Goal: Transaction & Acquisition: Purchase product/service

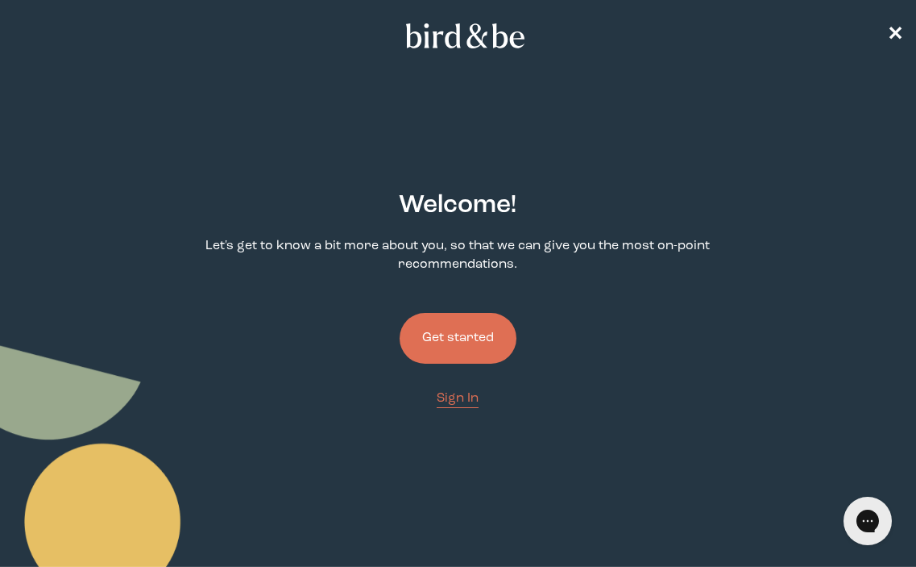
click at [459, 331] on button "Get started" at bounding box center [458, 338] width 117 height 51
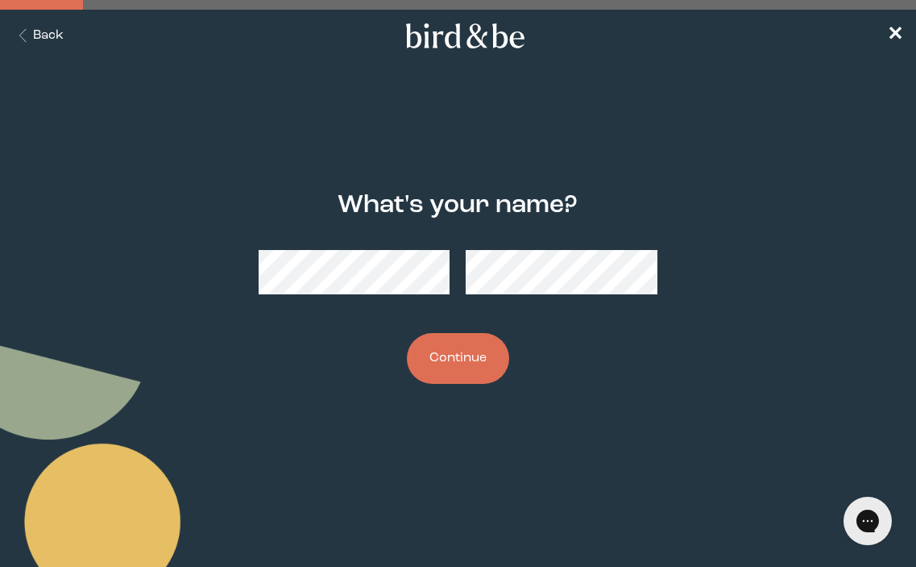
click at [435, 368] on button "Continue" at bounding box center [458, 358] width 102 height 51
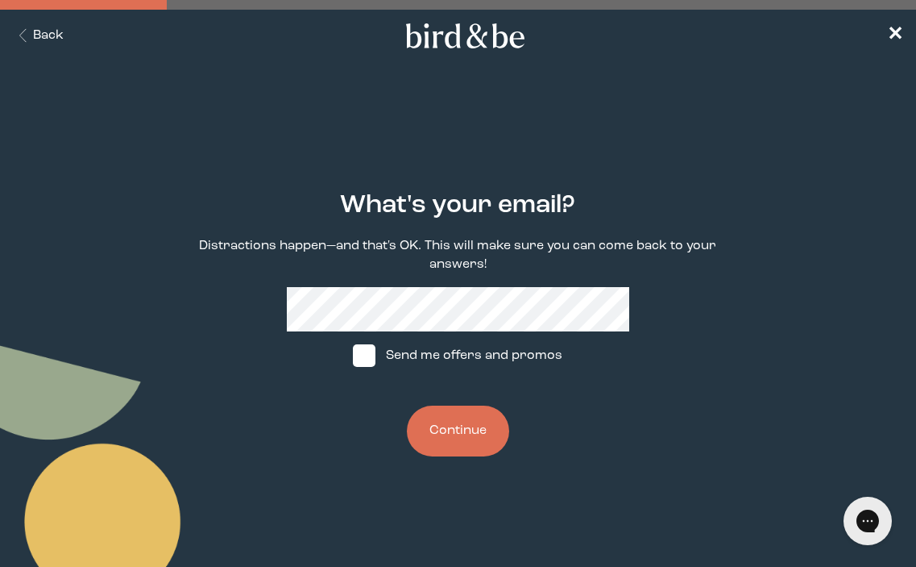
click at [502, 358] on label "Send me offers and promos" at bounding box center [458, 355] width 240 height 48
click at [353, 356] on input "Send me offers and promos" at bounding box center [352, 355] width 1 height 1
checkbox input "true"
click at [454, 417] on button "Continue" at bounding box center [458, 430] width 102 height 51
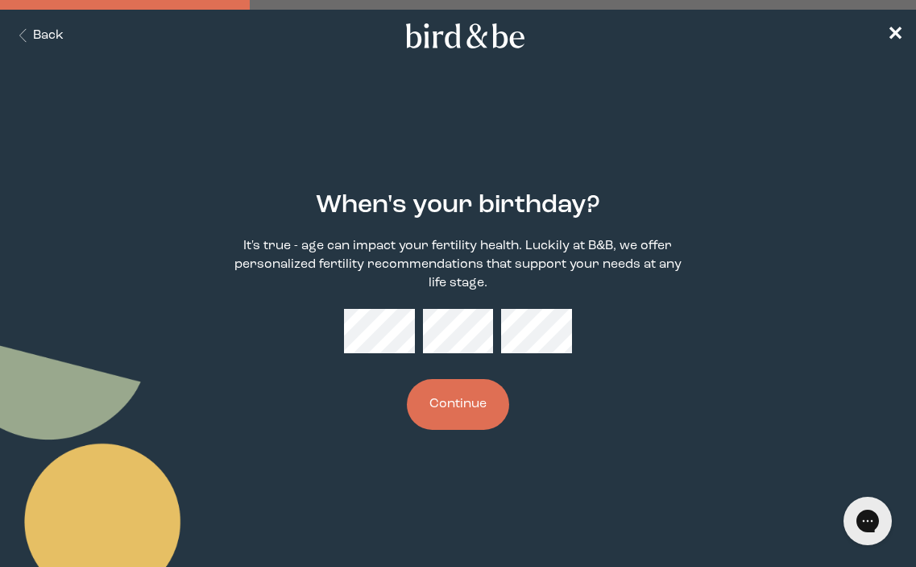
click at [474, 399] on button "Continue" at bounding box center [458, 404] width 102 height 51
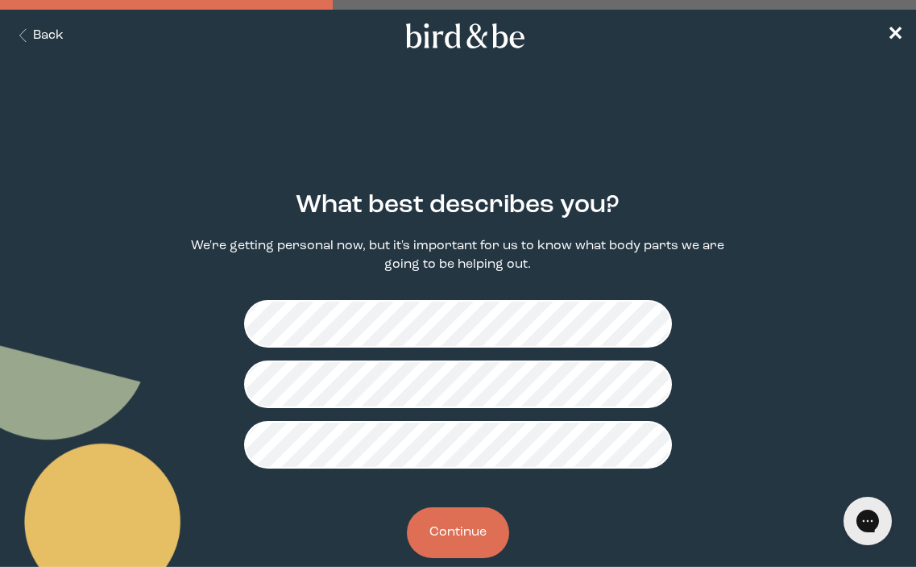
click at [479, 513] on button "Continue" at bounding box center [458, 532] width 102 height 51
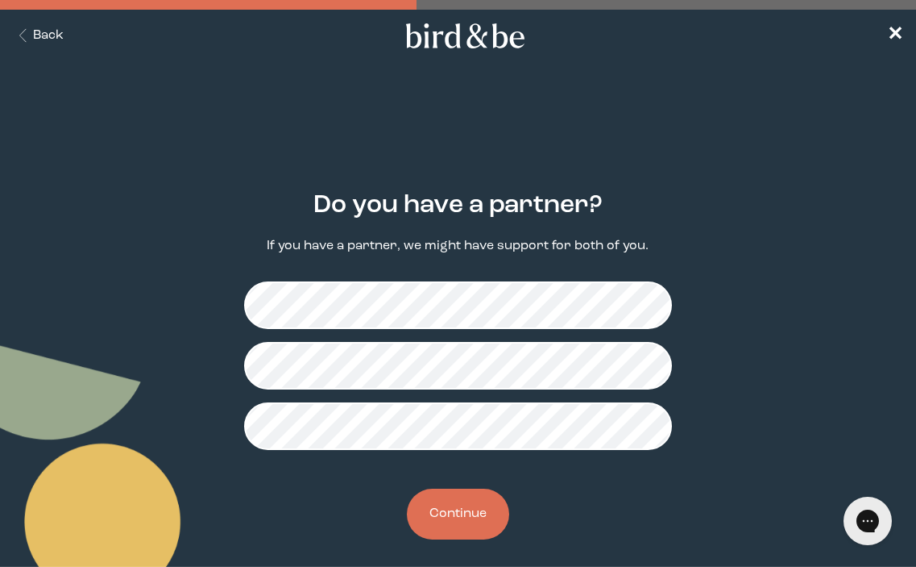
click at [455, 520] on button "Continue" at bounding box center [458, 513] width 102 height 51
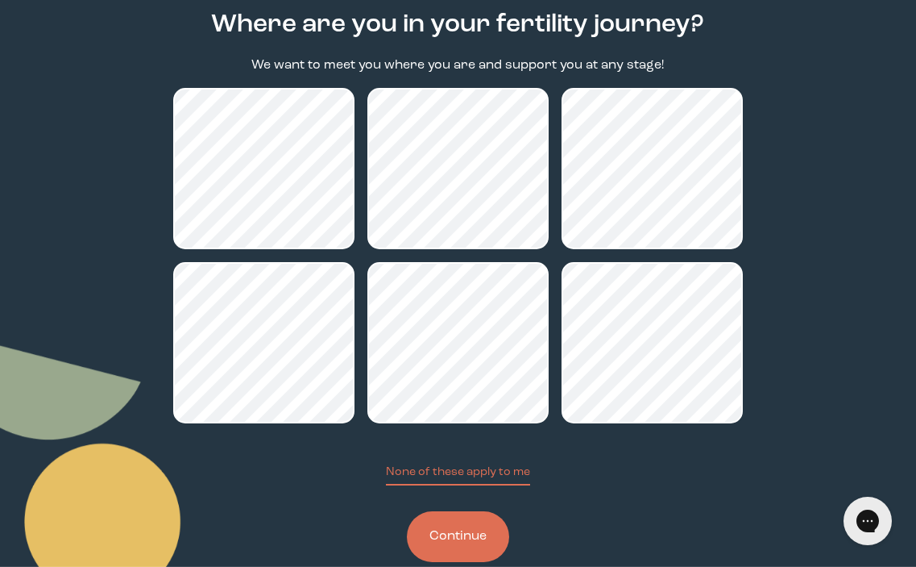
scroll to position [215, 0]
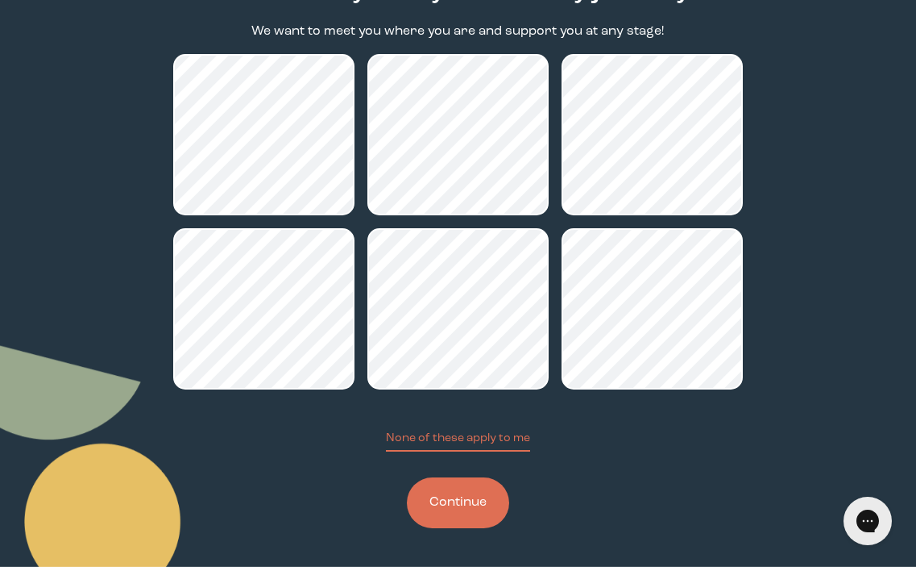
click at [478, 510] on button "Continue" at bounding box center [458, 502] width 102 height 51
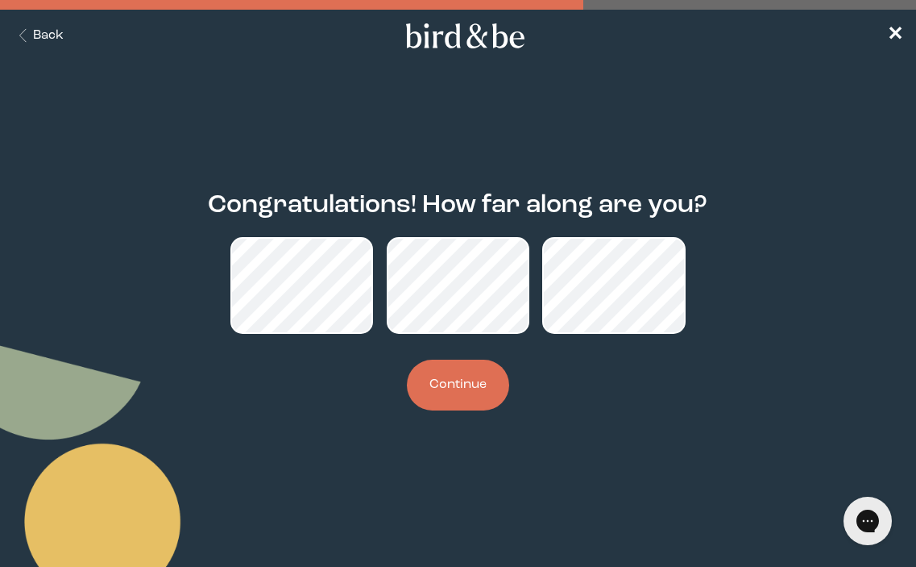
click at [467, 394] on button "Continue" at bounding box center [458, 384] width 102 height 51
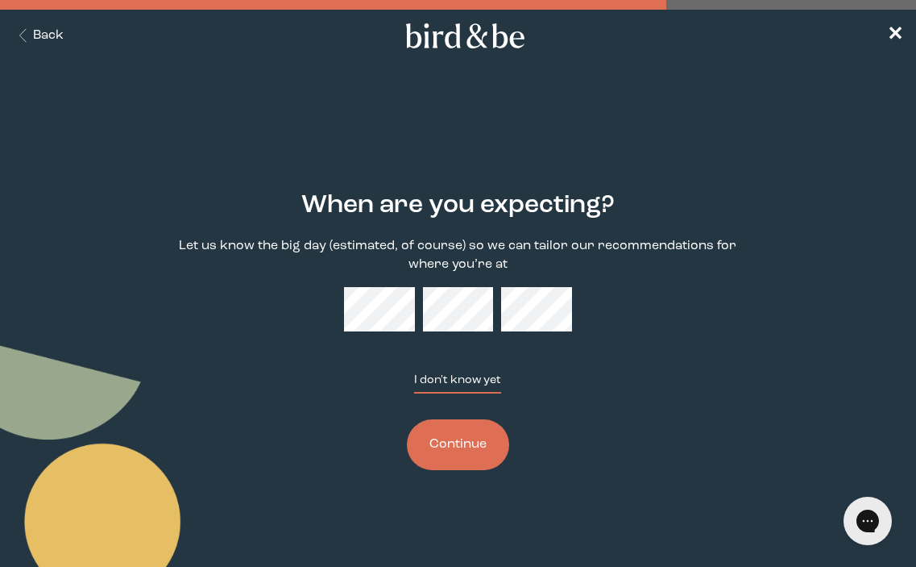
click at [475, 380] on button "I don't know yet" at bounding box center [457, 383] width 87 height 22
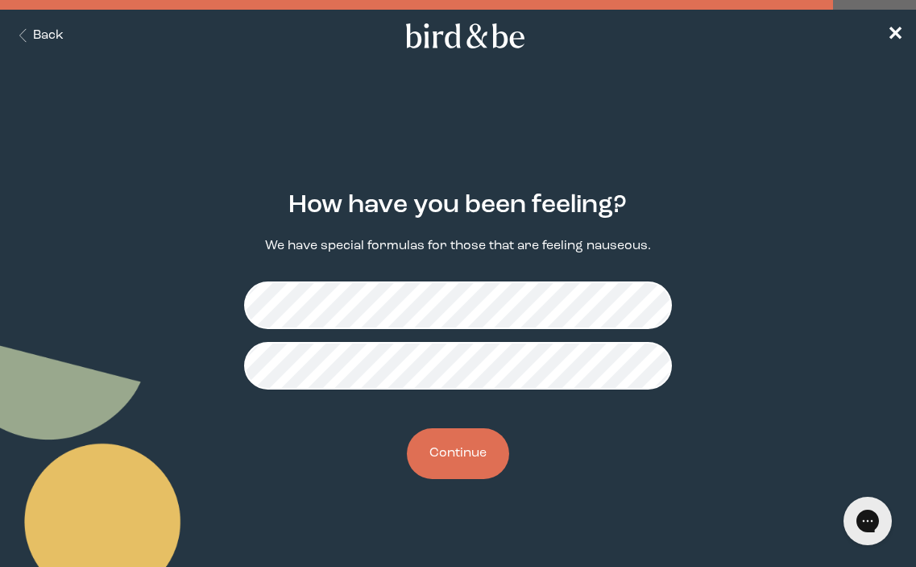
click at [476, 455] on button "Continue" at bounding box center [458, 453] width 102 height 51
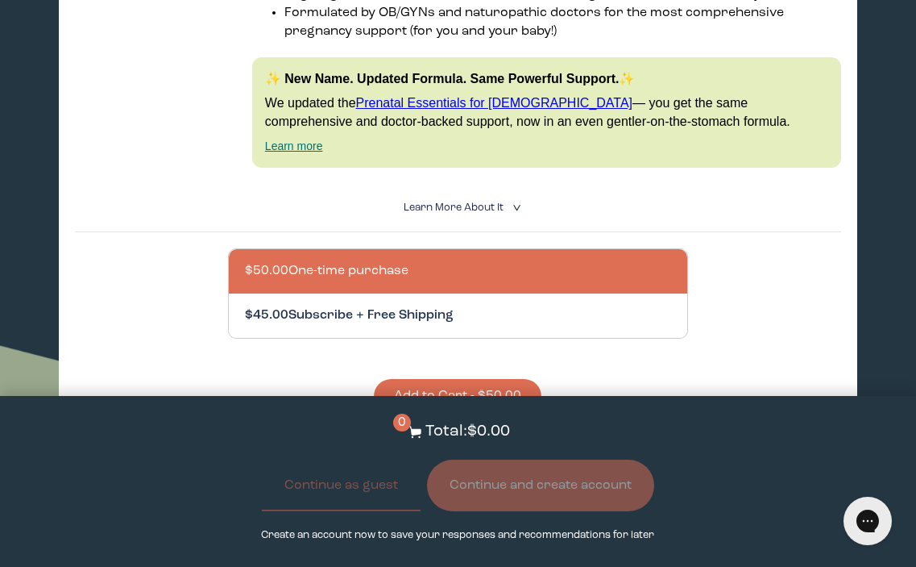
scroll to position [1169, 0]
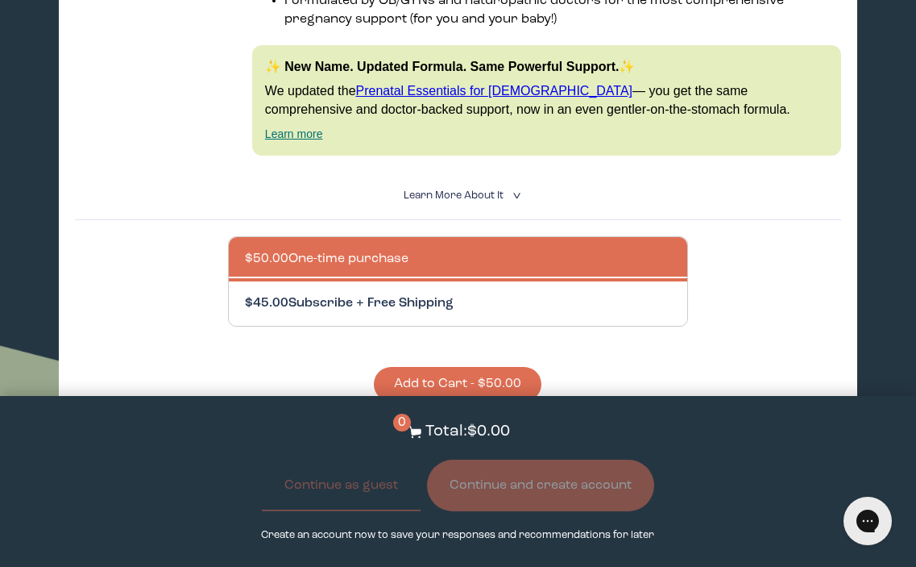
click at [592, 309] on div at bounding box center [474, 303] width 459 height 44
click at [245, 294] on input "$45.00 Subscribe + Free Shipping" at bounding box center [244, 293] width 1 height 1
radio input "true"
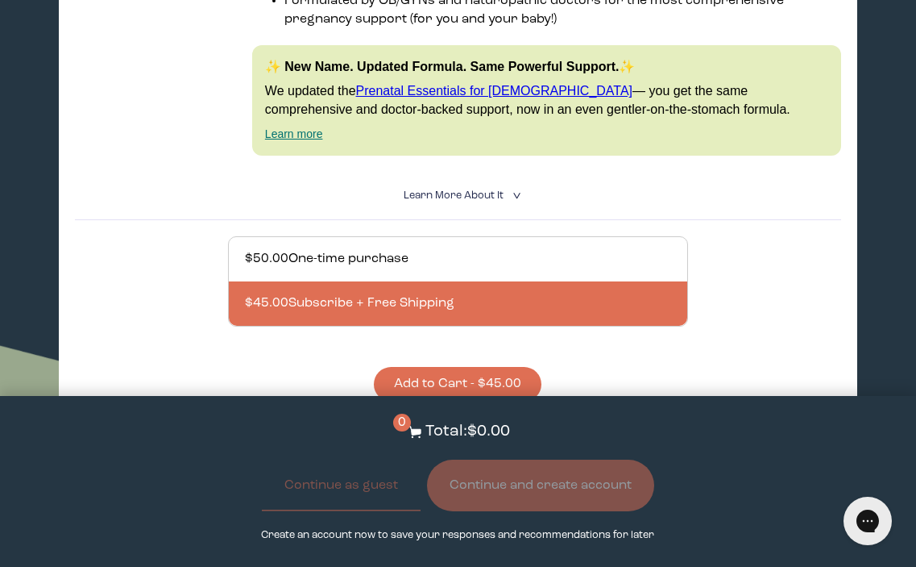
scroll to position [1218, 0]
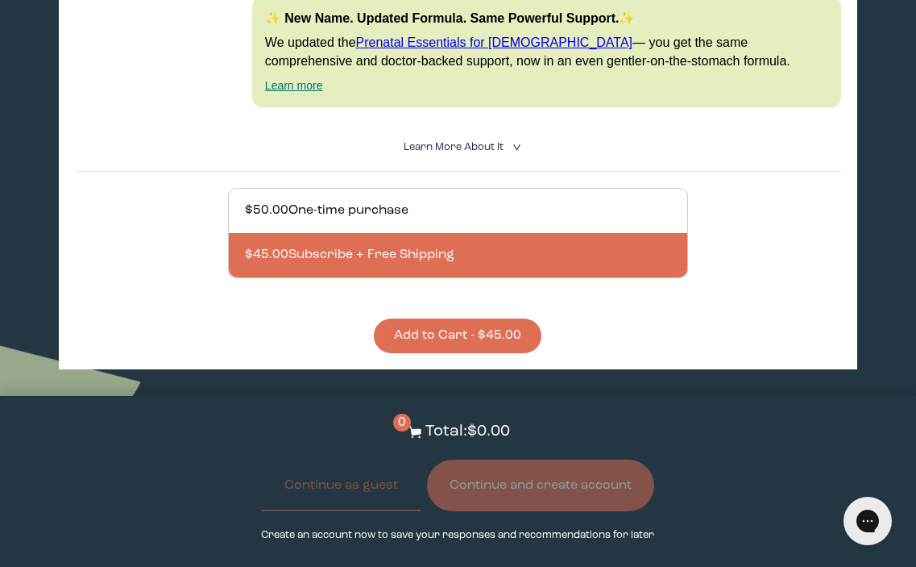
click at [508, 330] on button "Add to Cart - $45.00" at bounding box center [458, 335] width 168 height 35
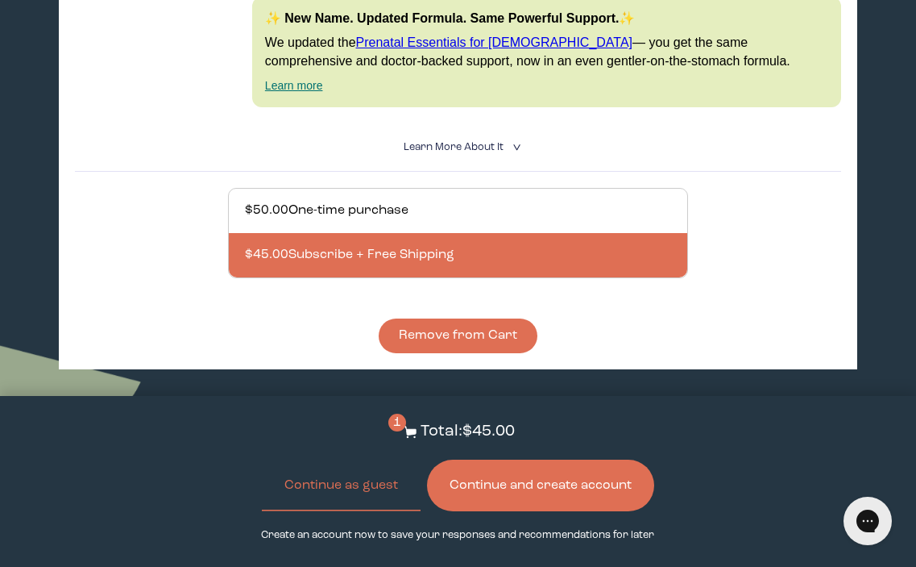
click at [565, 492] on button "Continue and create account" at bounding box center [540, 485] width 227 height 52
